Goal: Communication & Community: Answer question/provide support

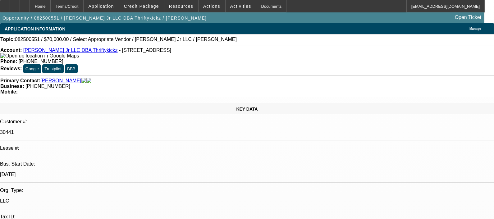
select select "0"
select select "2"
select select "0.1"
select select "1"
select select "2"
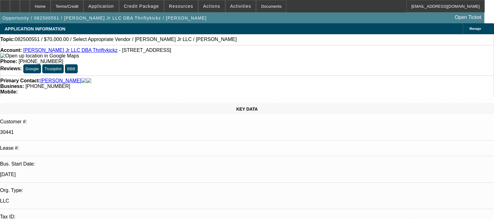
select select "4"
radio input "true"
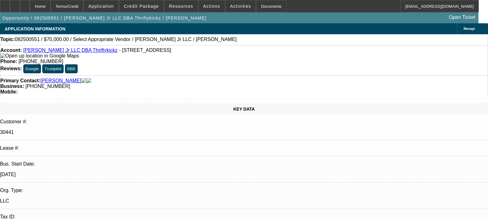
scroll to position [6, 0]
type textarea "CUSTOMER HAD ISSUES WITH PAYMENTS BACK IN [DATE]-[DATE]. HE WAS DEFAULTED BACK …"
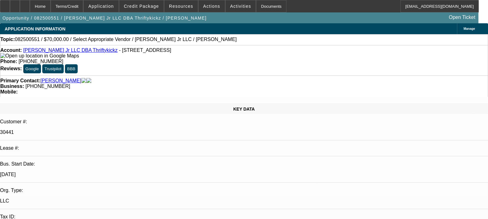
radio input "true"
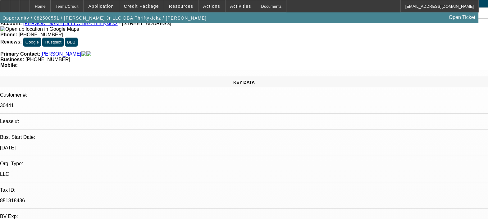
select select "0"
select select "2"
select select "0.1"
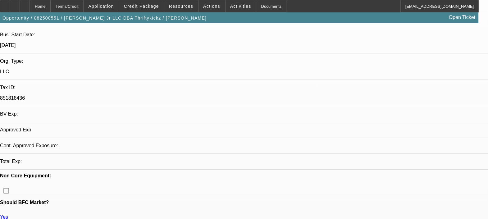
select select "1"
select select "2"
select select "4"
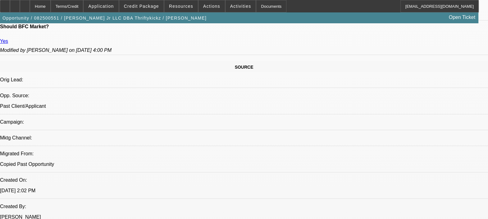
scroll to position [349, 0]
